Goal: Task Accomplishment & Management: Manage account settings

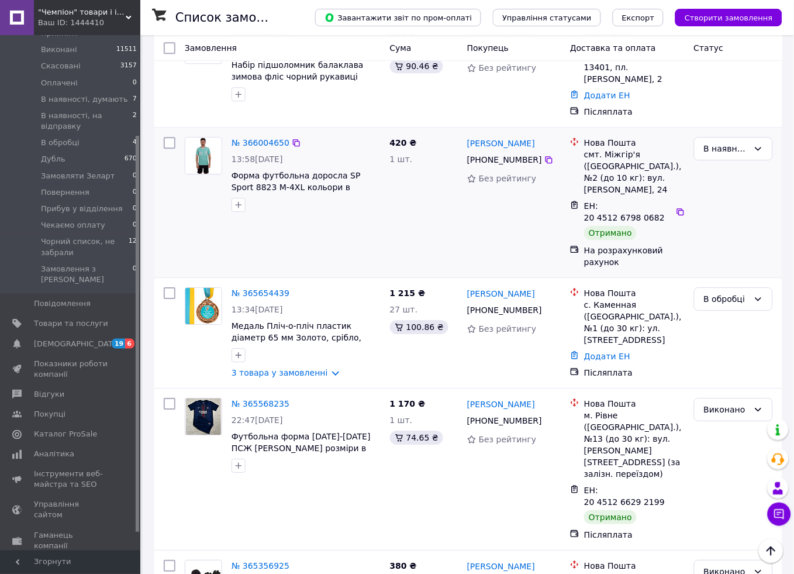
scroll to position [585, 0]
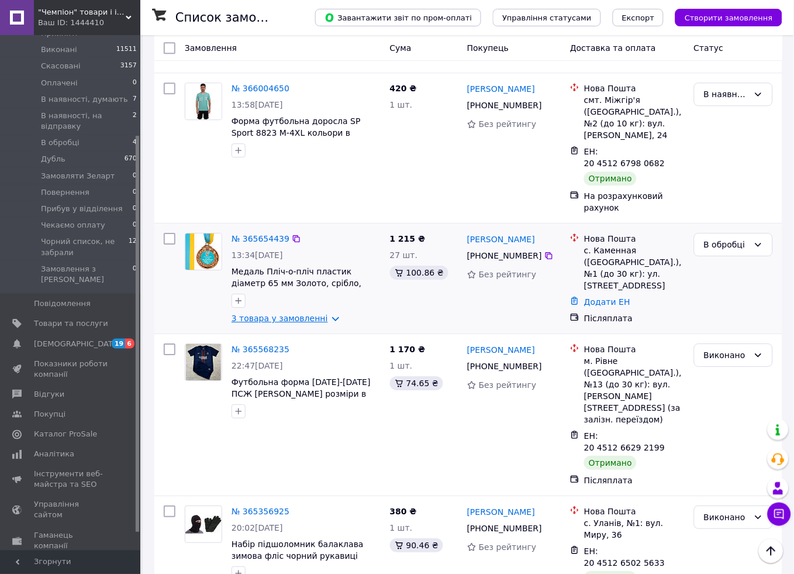
click at [287, 314] on link "3 товара у замовленні" at bounding box center [280, 318] width 97 height 9
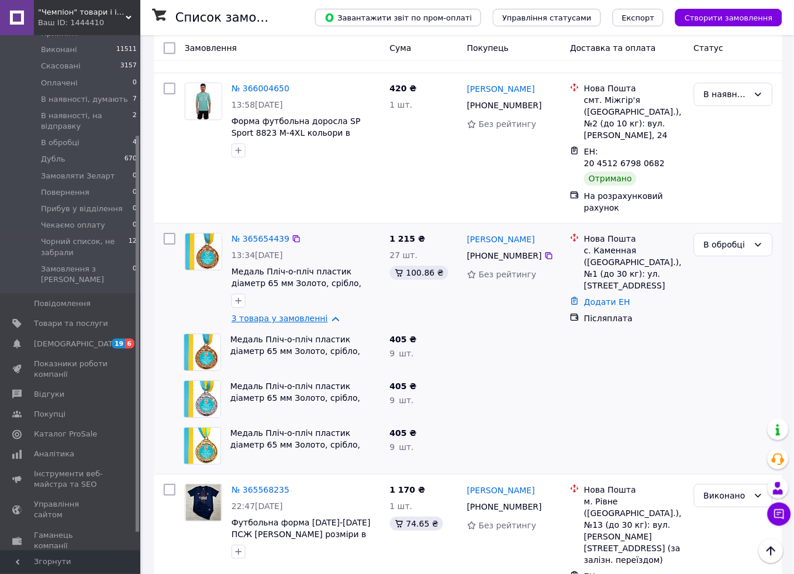
click at [287, 314] on link "3 товара у замовленні" at bounding box center [280, 318] width 97 height 9
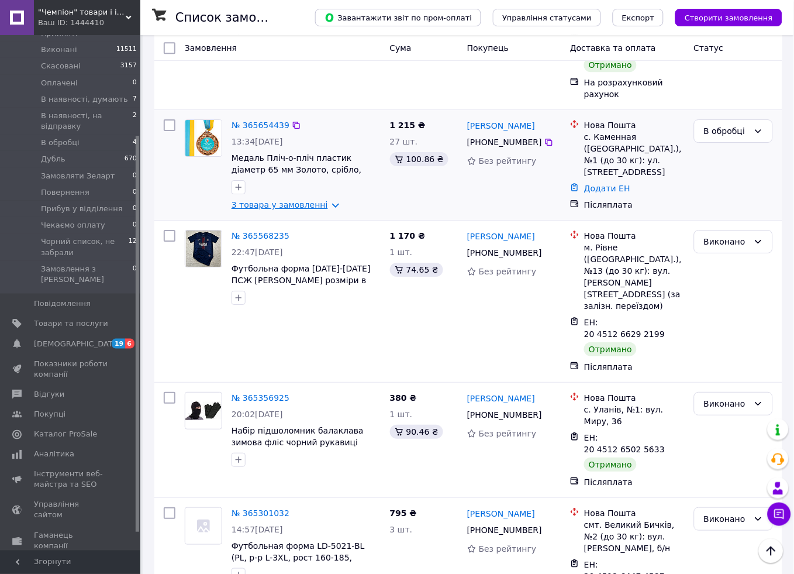
scroll to position [715, 0]
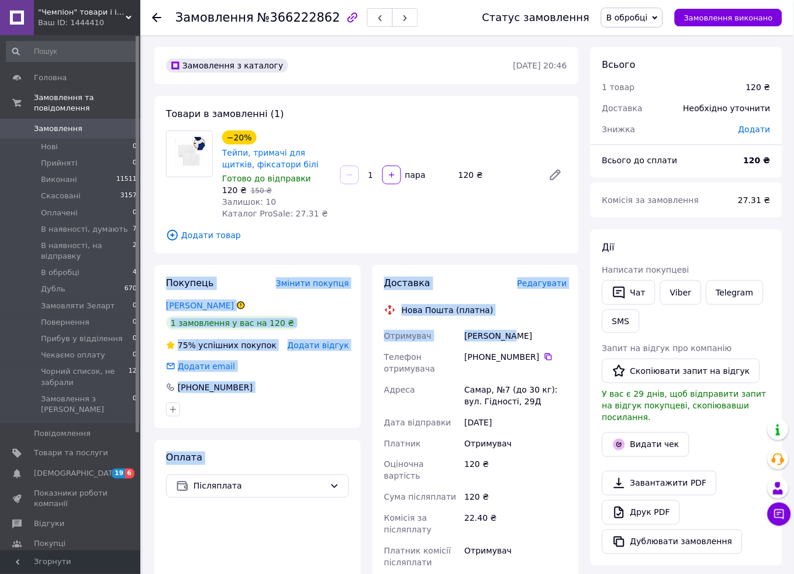
drag, startPoint x: 516, startPoint y: 337, endPoint x: 150, endPoint y: 273, distance: 371.7
click at [150, 273] on div "Покупець Змінити покупця Глянь Анна 1 замовлення у вас на 120 ₴ 75% успішних по…" at bounding box center [367, 481] width 436 height 433
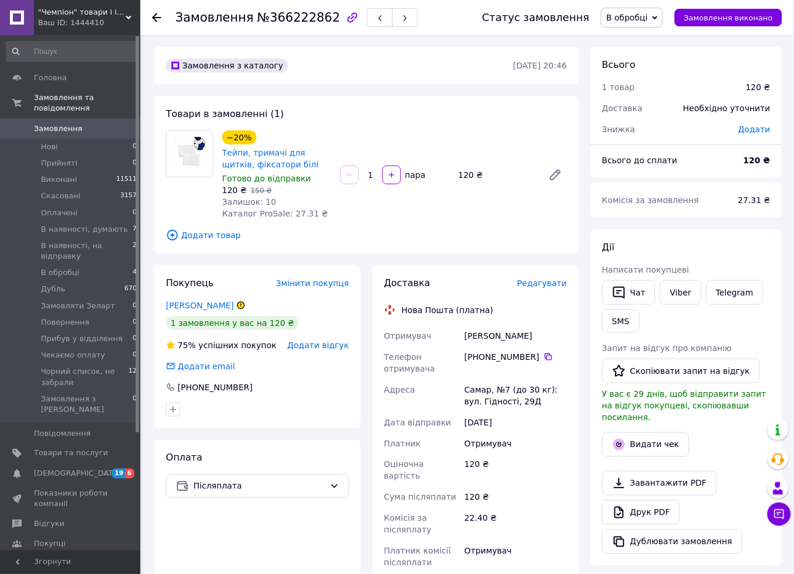
click at [493, 235] on span "Додати товар" at bounding box center [366, 235] width 401 height 13
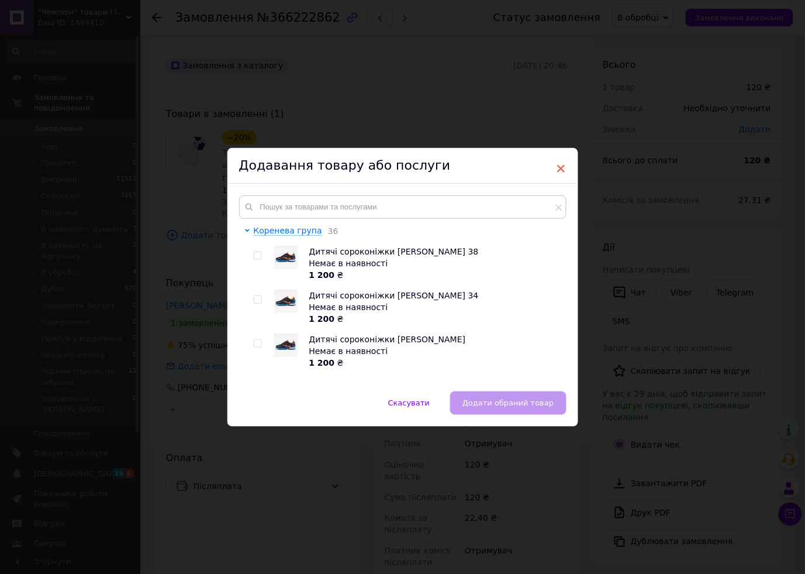
click at [562, 167] on span "×" at bounding box center [561, 169] width 11 height 20
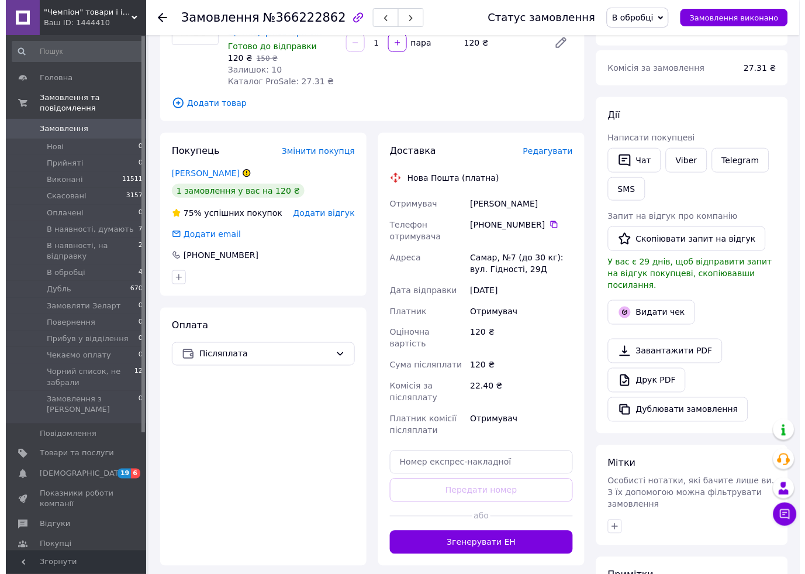
scroll to position [129, 0]
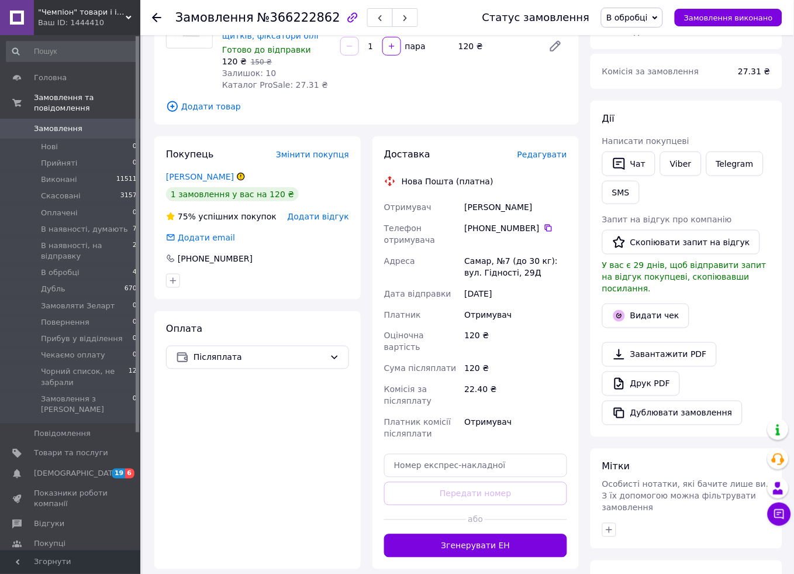
click at [547, 150] on span "Редагувати" at bounding box center [543, 154] width 50 height 9
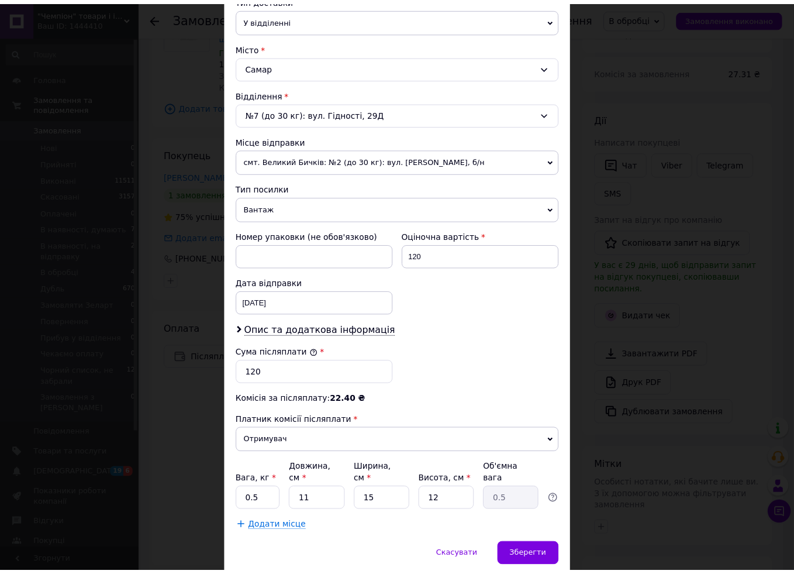
scroll to position [320, 0]
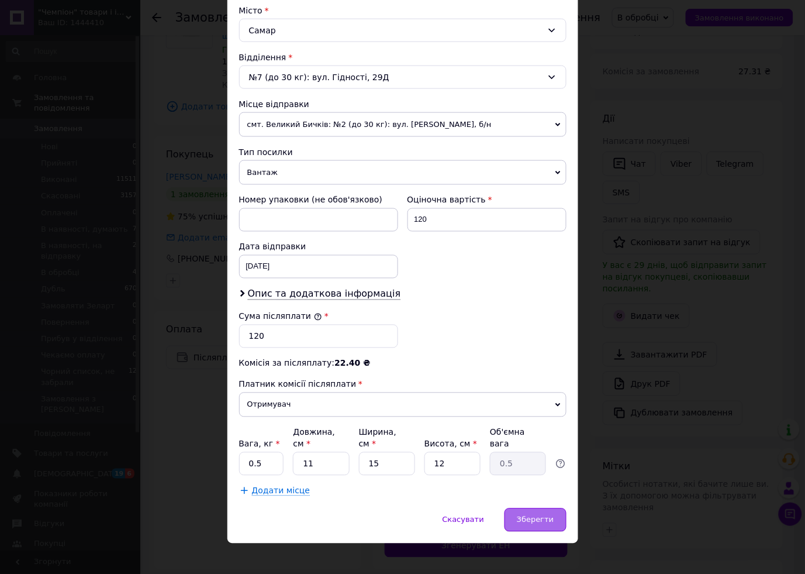
click at [524, 515] on span "Зберегти" at bounding box center [535, 519] width 37 height 9
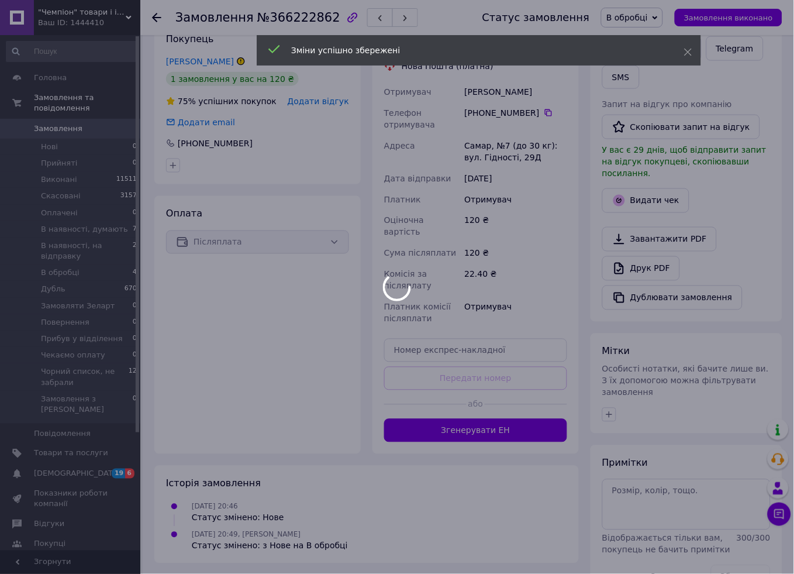
scroll to position [259, 0]
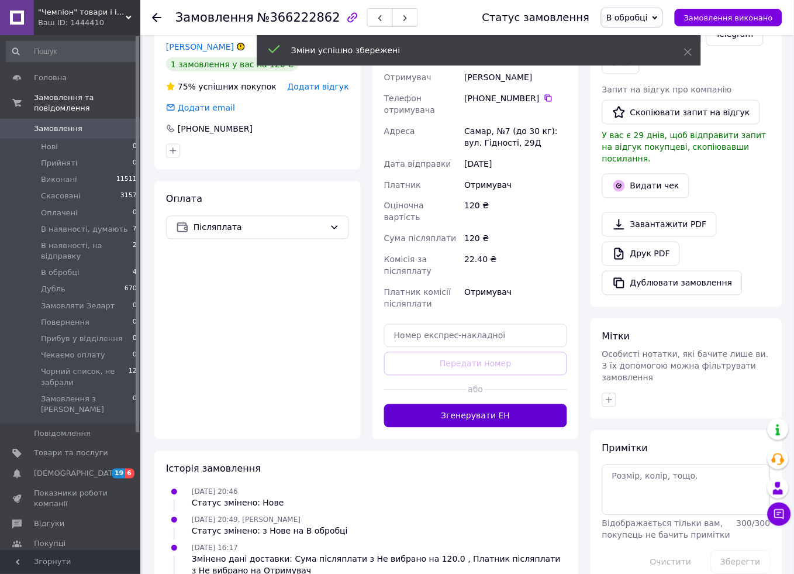
click at [470, 404] on button "Згенерувати ЕН" at bounding box center [475, 415] width 183 height 23
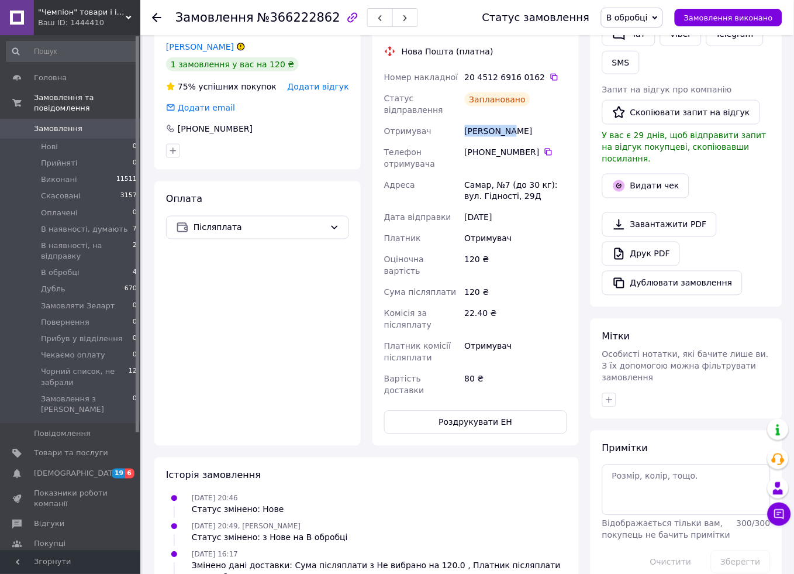
drag, startPoint x: 459, startPoint y: 128, endPoint x: 523, endPoint y: 130, distance: 64.4
click at [523, 130] on div "Номер накладної 20 4512 6916 0162   Статус відправлення Заплановано Отримувач Г…" at bounding box center [476, 234] width 188 height 335
copy div "Отримувач Глянь Анна"
click at [469, 411] on button "Роздрукувати ЕН" at bounding box center [475, 422] width 183 height 23
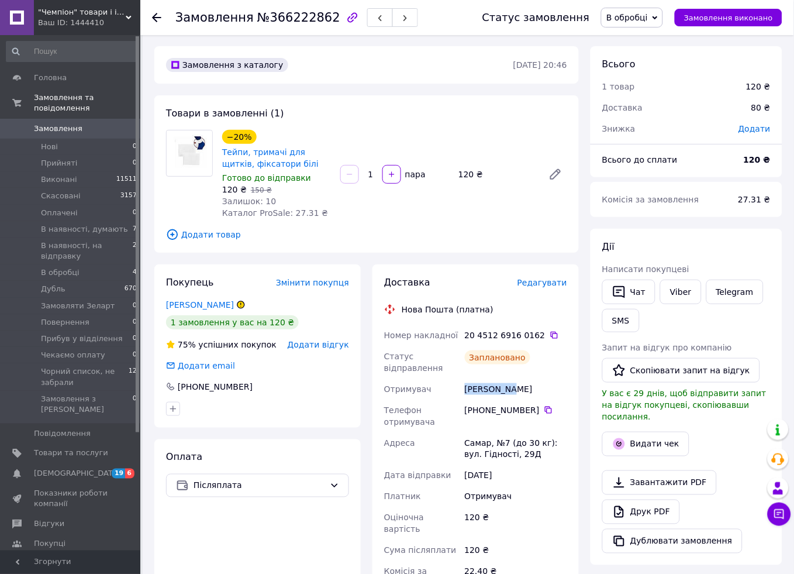
scroll to position [0, 0]
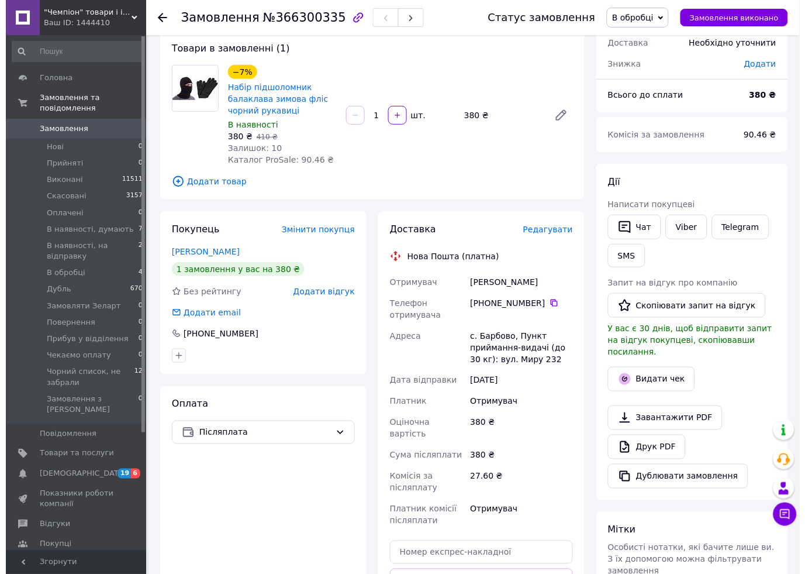
scroll to position [65, 0]
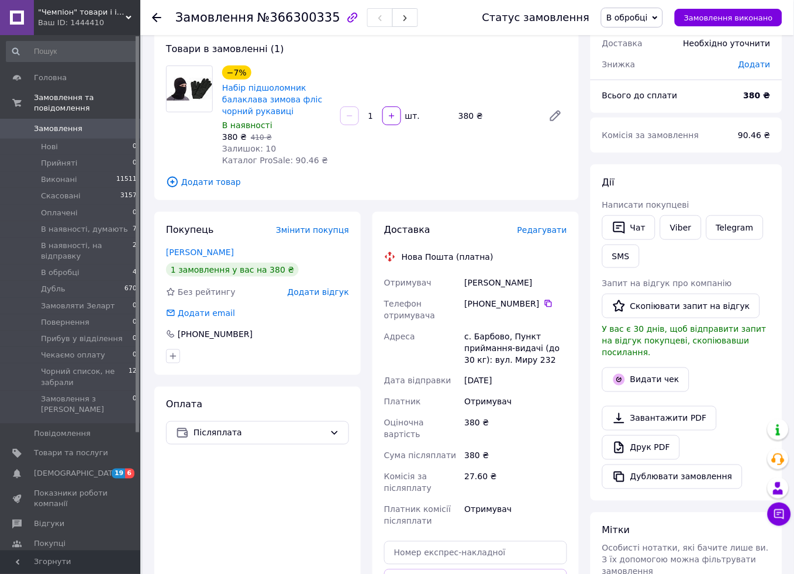
drag, startPoint x: 539, startPoint y: 279, endPoint x: 378, endPoint y: 223, distance: 170.9
click at [378, 223] on div "Доставка Редагувати Нова Пошта (платна) Отримувач [PERSON_NAME] Телефон отримув…" at bounding box center [476, 434] width 206 height 445
click at [338, 185] on span "Додати товар" at bounding box center [366, 181] width 401 height 13
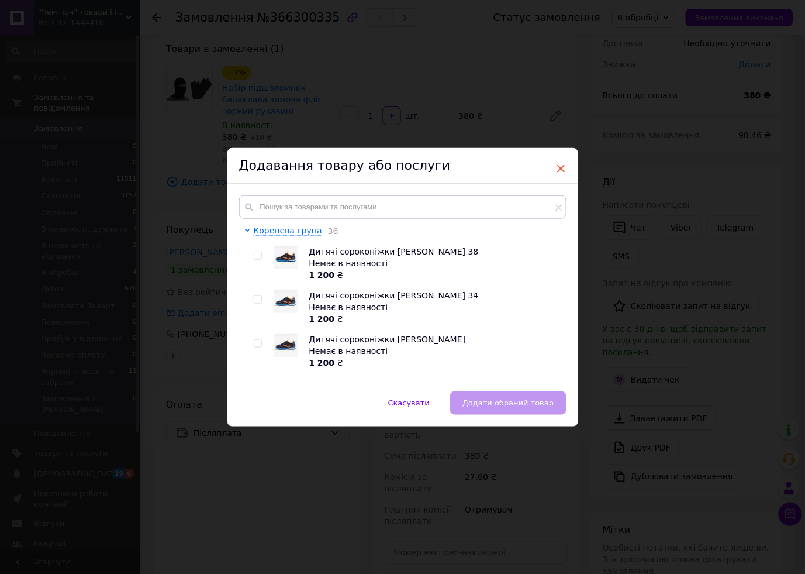
click at [559, 167] on span "×" at bounding box center [561, 169] width 11 height 20
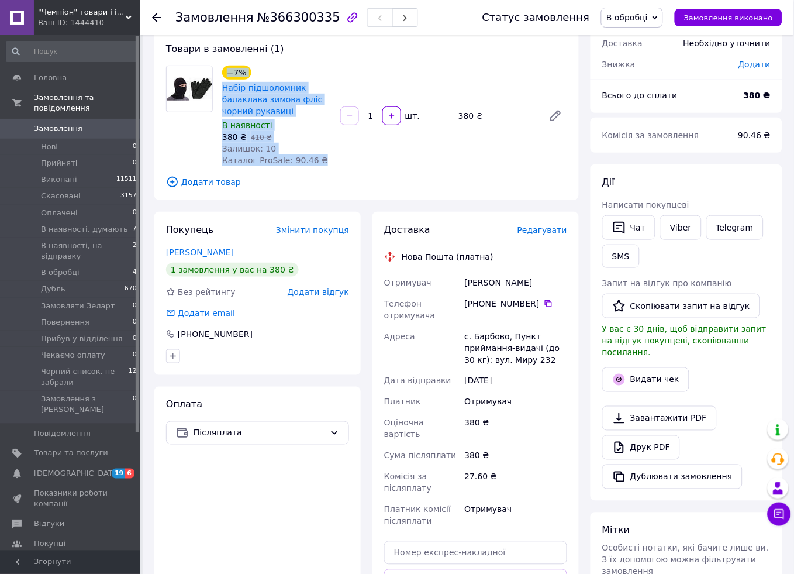
drag, startPoint x: 339, startPoint y: 161, endPoint x: 167, endPoint y: 73, distance: 193.6
click at [167, 73] on div "−7% Набір підшоломник балаклава зимова фліс чорний рукавиці В наявності 380 ₴  …" at bounding box center [366, 116] width 411 height 101
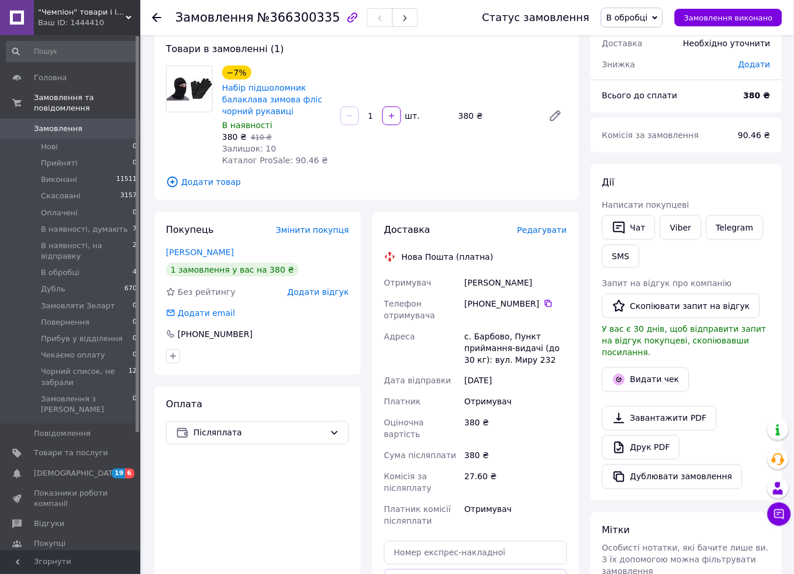
click at [451, 180] on span "Додати товар" at bounding box center [366, 181] width 401 height 13
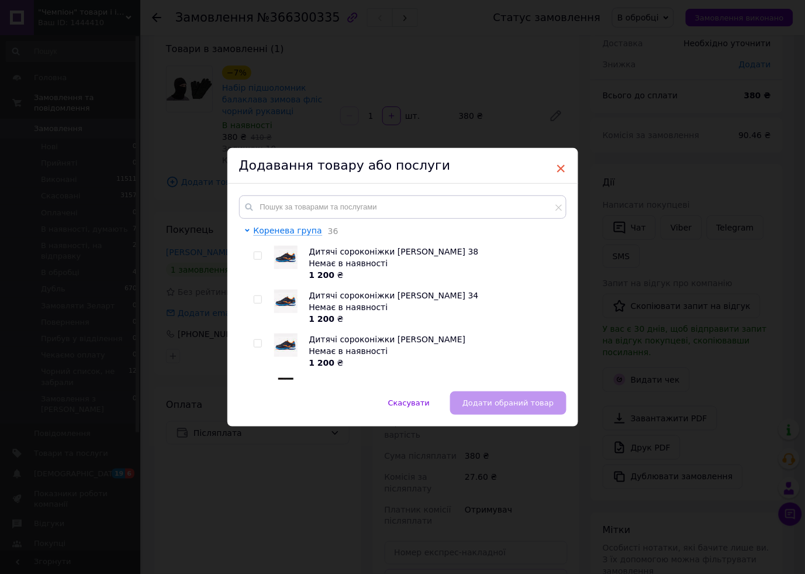
click at [560, 167] on span "×" at bounding box center [561, 169] width 11 height 20
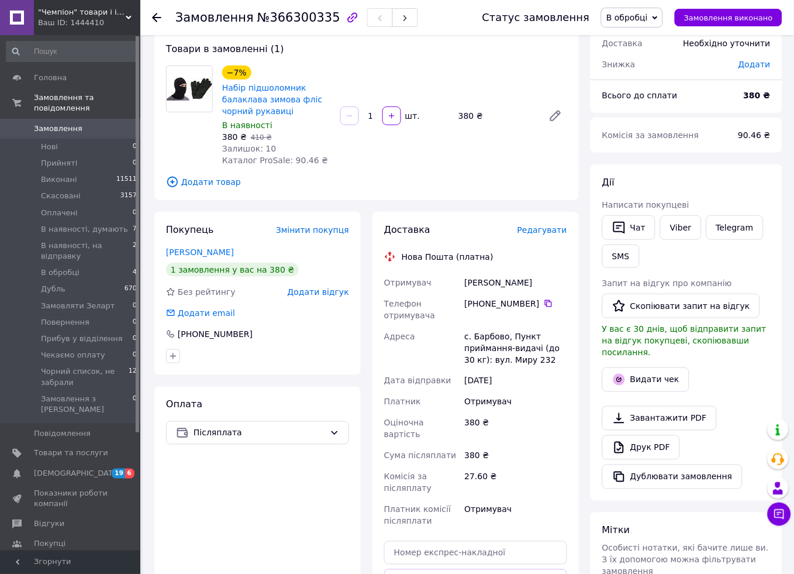
click at [542, 228] on span "Редагувати" at bounding box center [543, 229] width 50 height 9
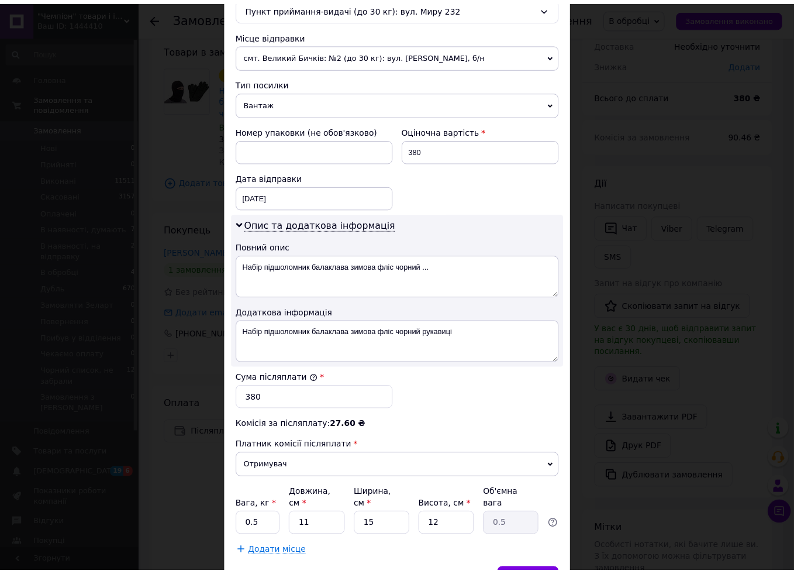
scroll to position [452, 0]
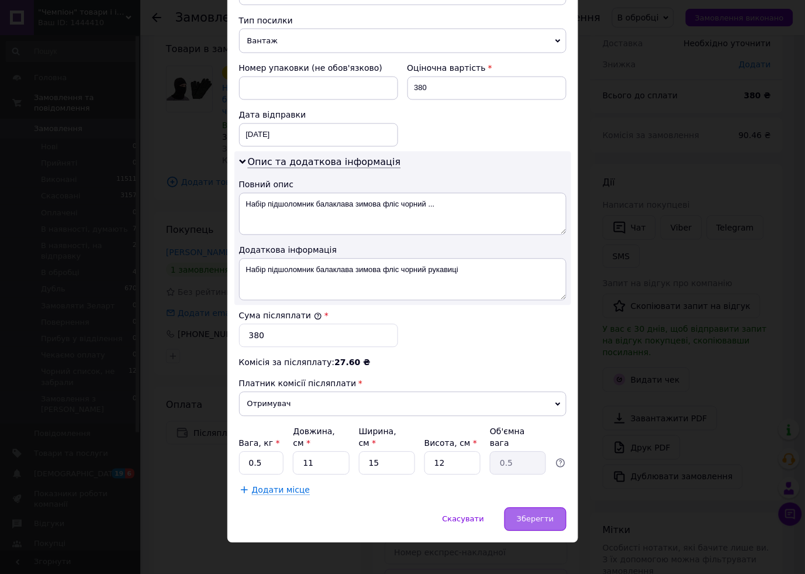
click at [541, 508] on div "Зберегти" at bounding box center [535, 519] width 61 height 23
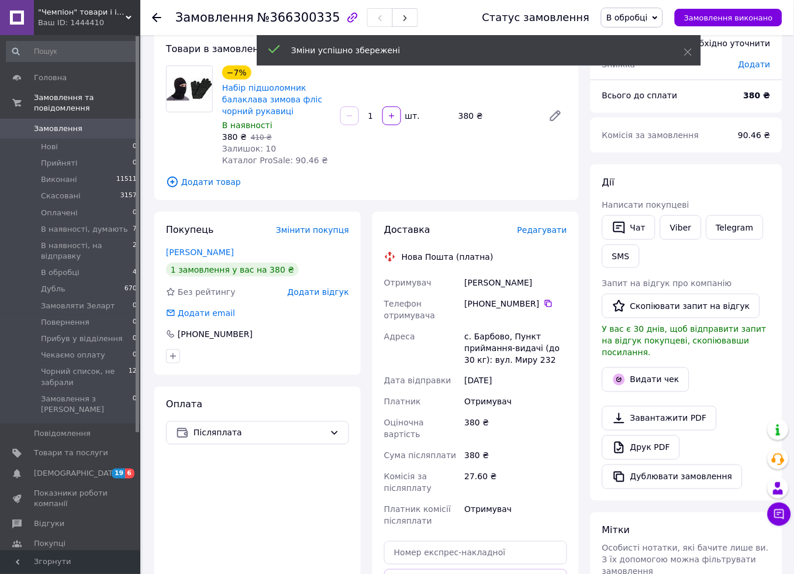
scroll to position [260, 0]
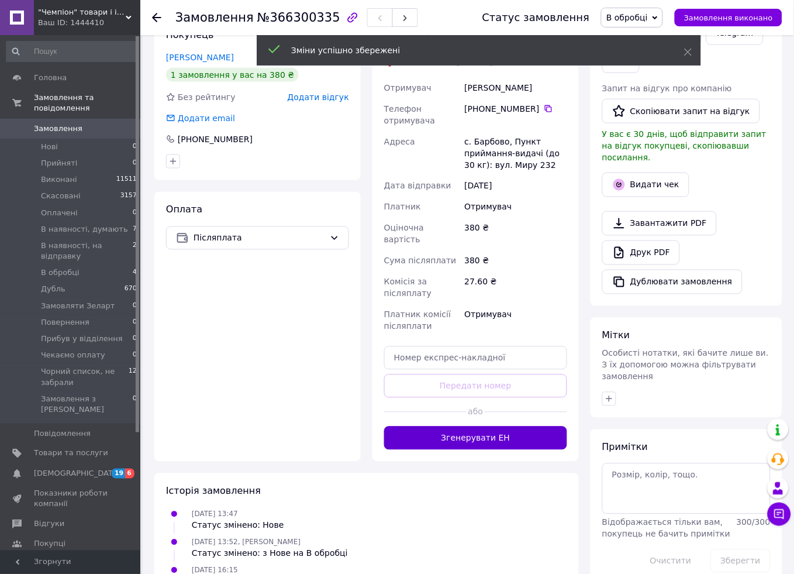
click at [471, 428] on button "Згенерувати ЕН" at bounding box center [475, 437] width 183 height 23
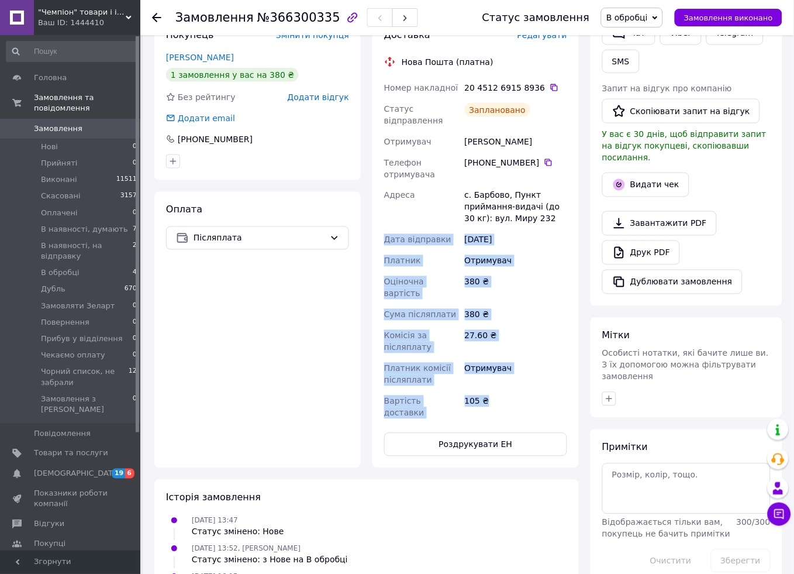
drag, startPoint x: 504, startPoint y: 389, endPoint x: 370, endPoint y: 239, distance: 201.3
click at [370, 239] on div "Доставка Редагувати Нова Пошта (платна) Номер накладної 20 4512 6915 8936   Ста…" at bounding box center [476, 242] width 218 height 451
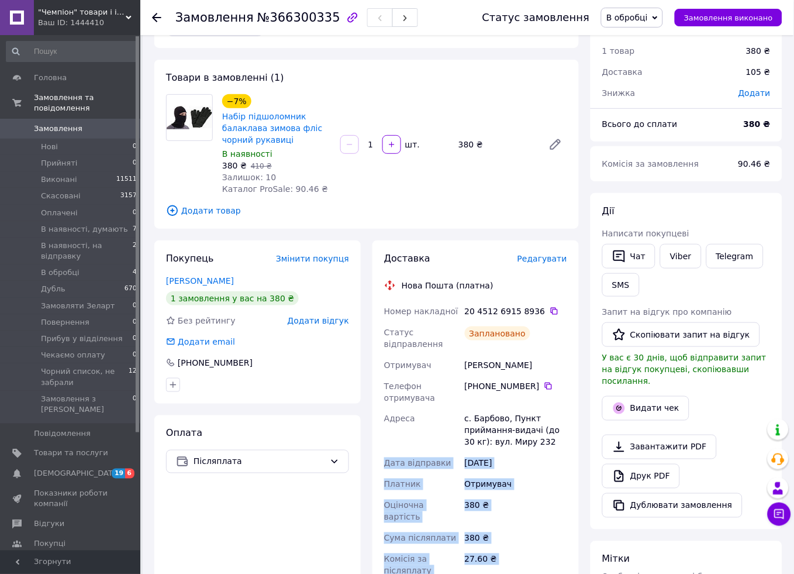
scroll to position [0, 0]
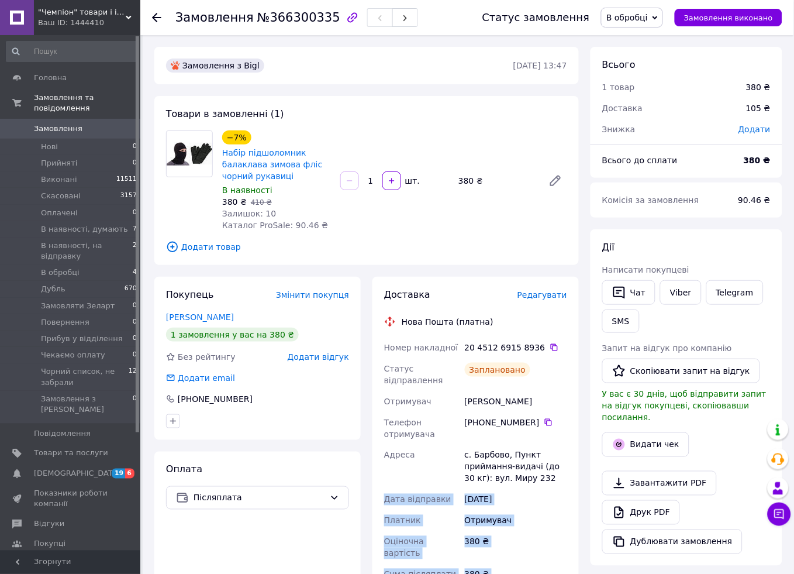
click at [638, 18] on span "В обробці" at bounding box center [628, 17] width 42 height 9
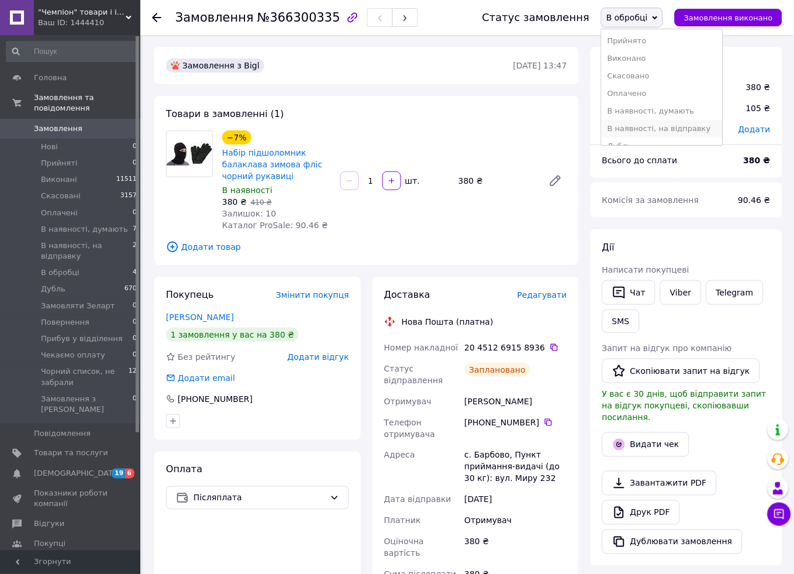
click at [666, 131] on li "В наявності, на відправку" at bounding box center [662, 129] width 120 height 18
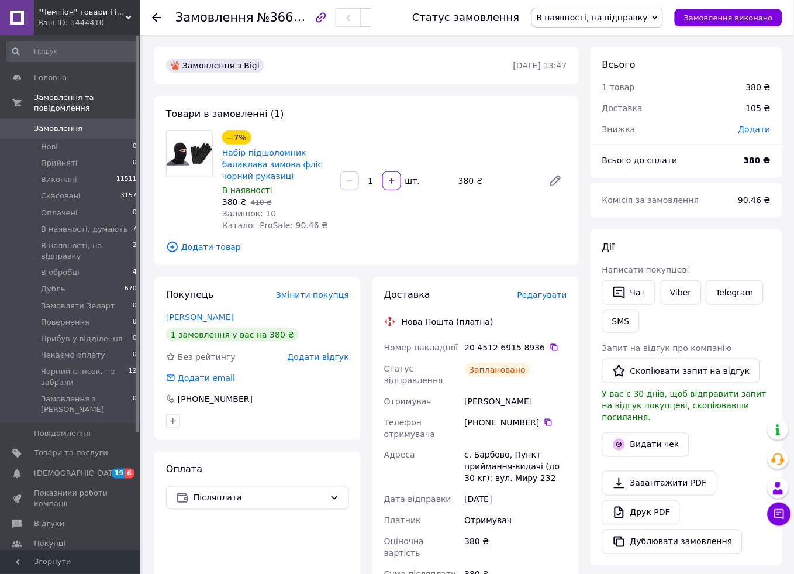
drag, startPoint x: 463, startPoint y: 402, endPoint x: 542, endPoint y: 400, distance: 79.0
click at [542, 400] on div "[PERSON_NAME]" at bounding box center [516, 401] width 107 height 21
copy div "[PERSON_NAME]"
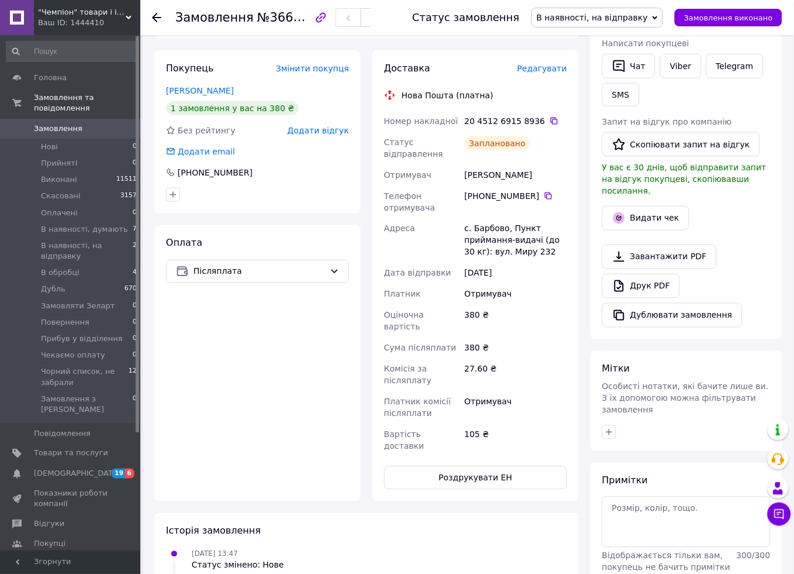
scroll to position [260, 0]
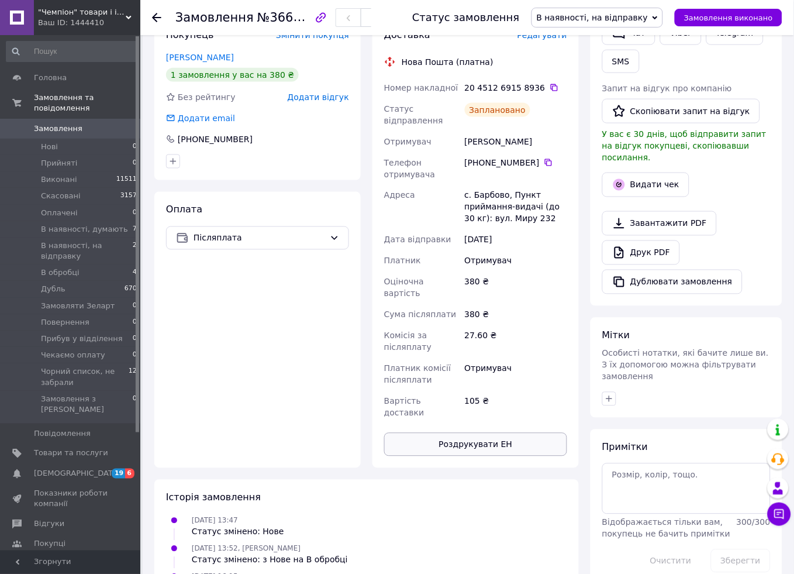
click at [472, 433] on button "Роздрукувати ЕН" at bounding box center [475, 444] width 183 height 23
